Goal: Task Accomplishment & Management: Use online tool/utility

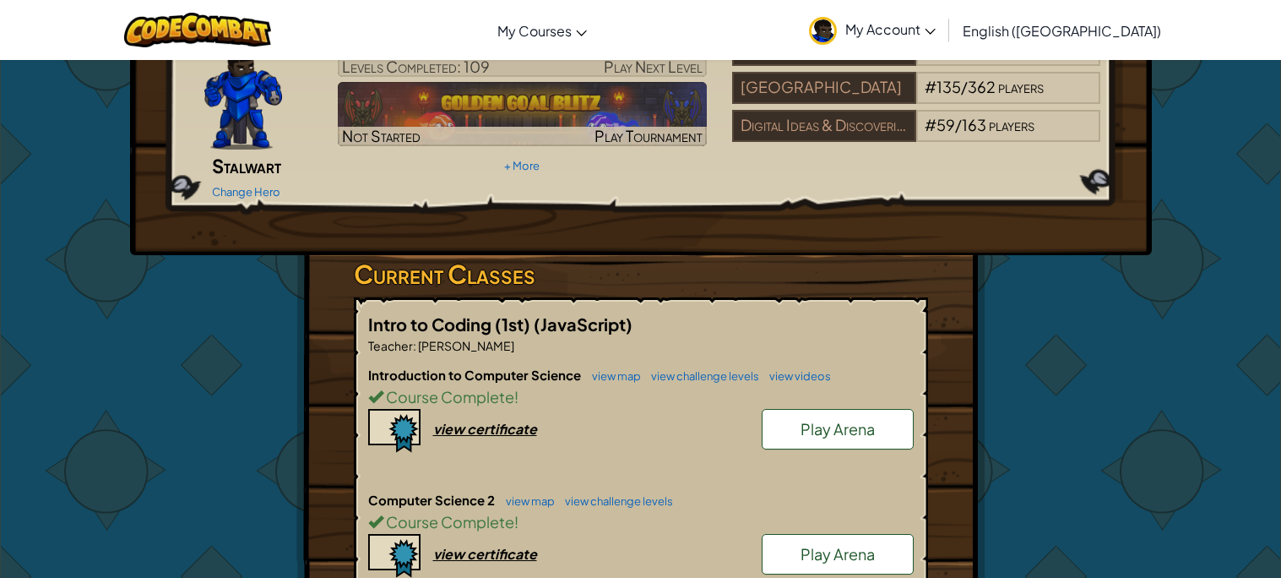
scroll to position [138, 0]
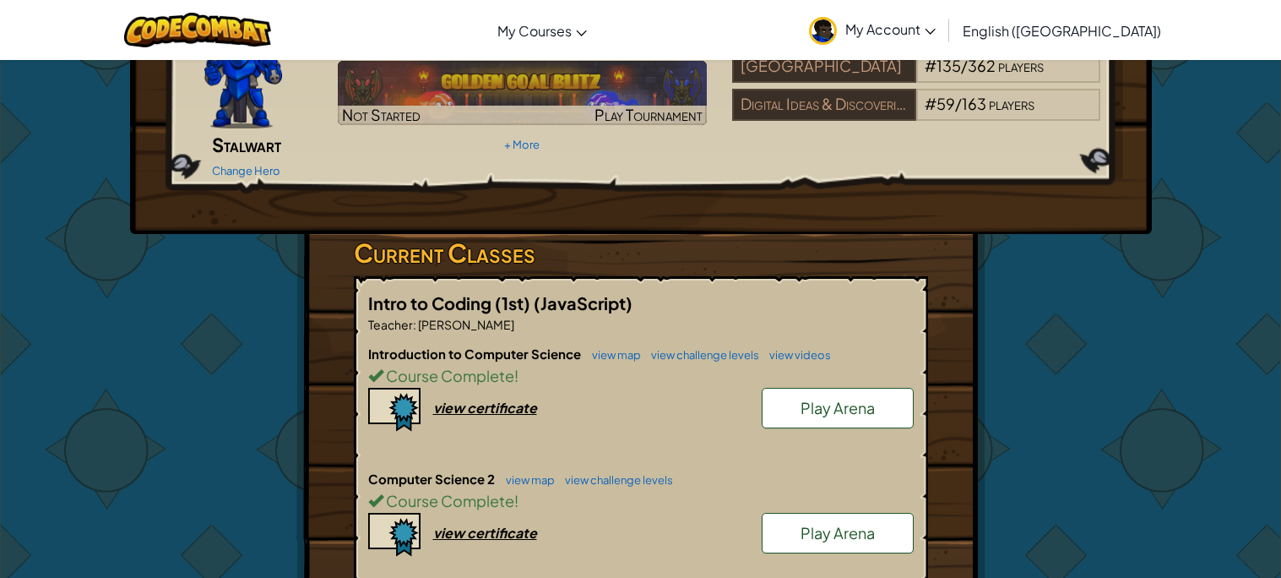
click at [867, 523] on span "Play Arena" at bounding box center [838, 532] width 74 height 19
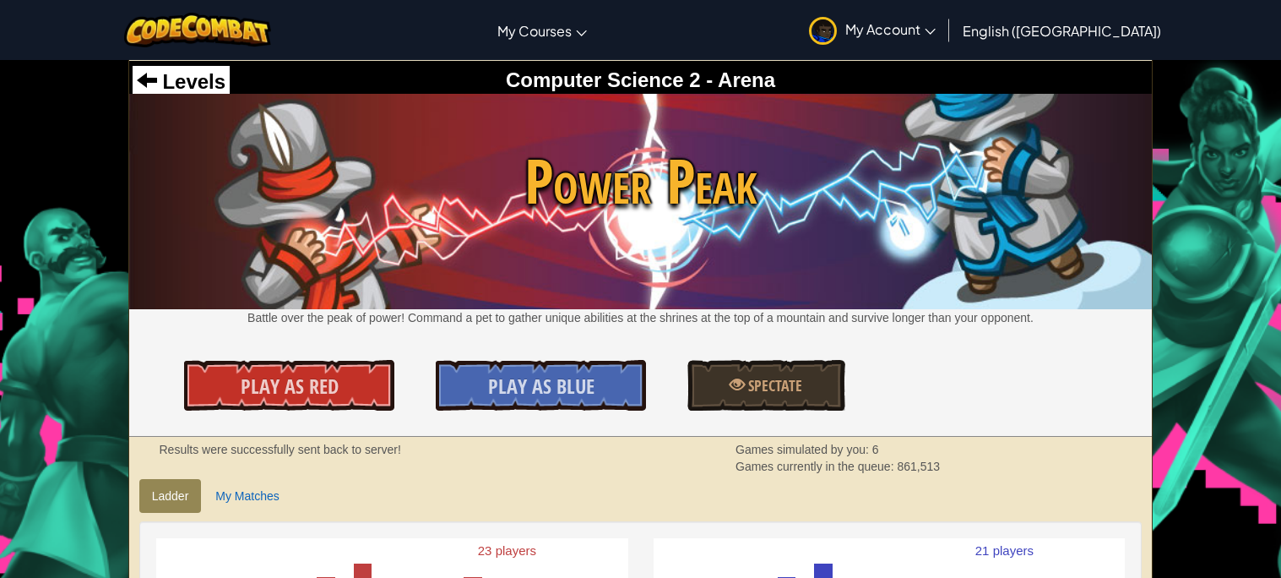
scroll to position [1, 0]
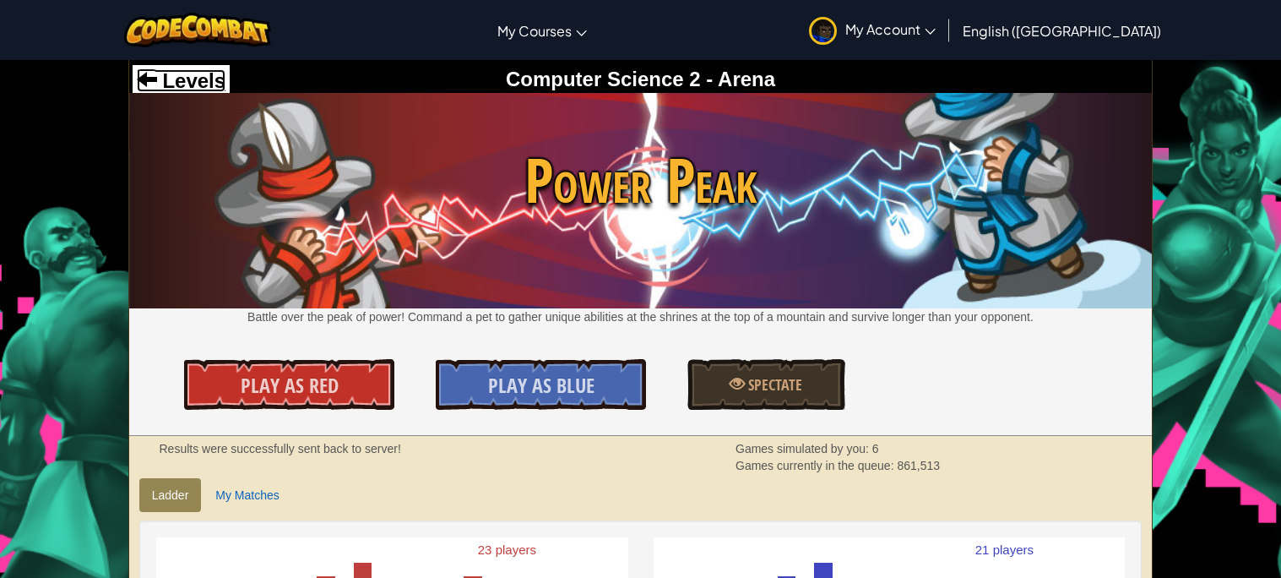
click at [192, 79] on span "Levels" at bounding box center [191, 80] width 68 height 23
